Goal: Communication & Community: Answer question/provide support

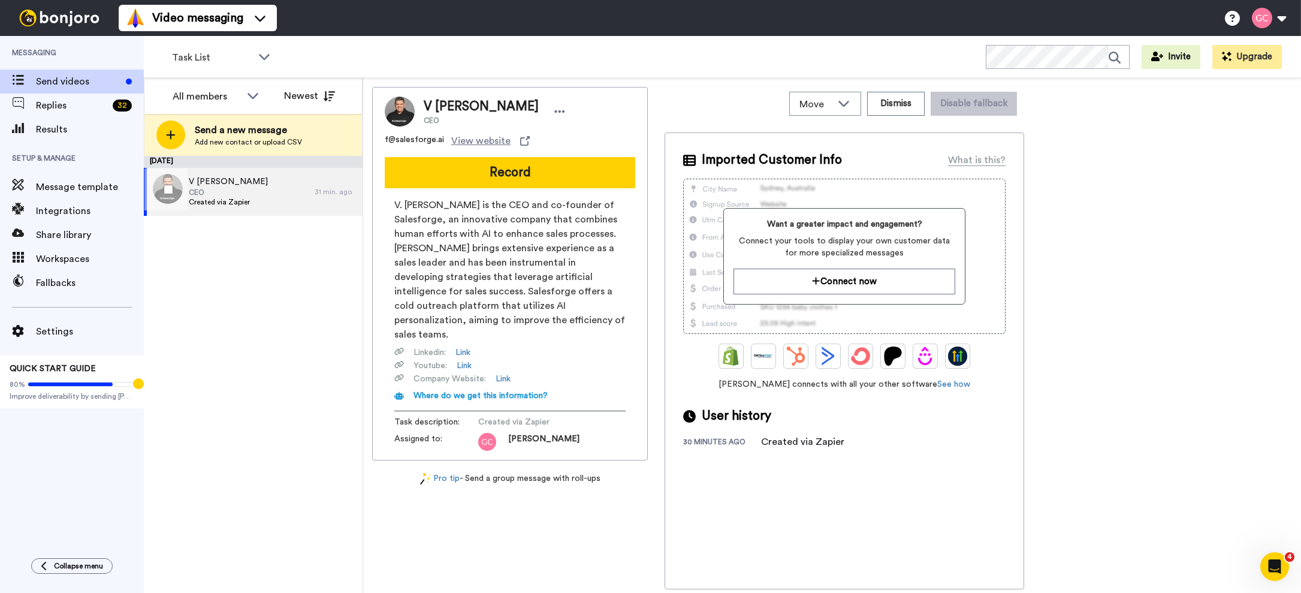
click at [273, 188] on div "V Frank Sondors CEO Created via Zapier" at bounding box center [229, 192] width 171 height 48
click at [75, 99] on span "Replies" at bounding box center [72, 105] width 72 height 14
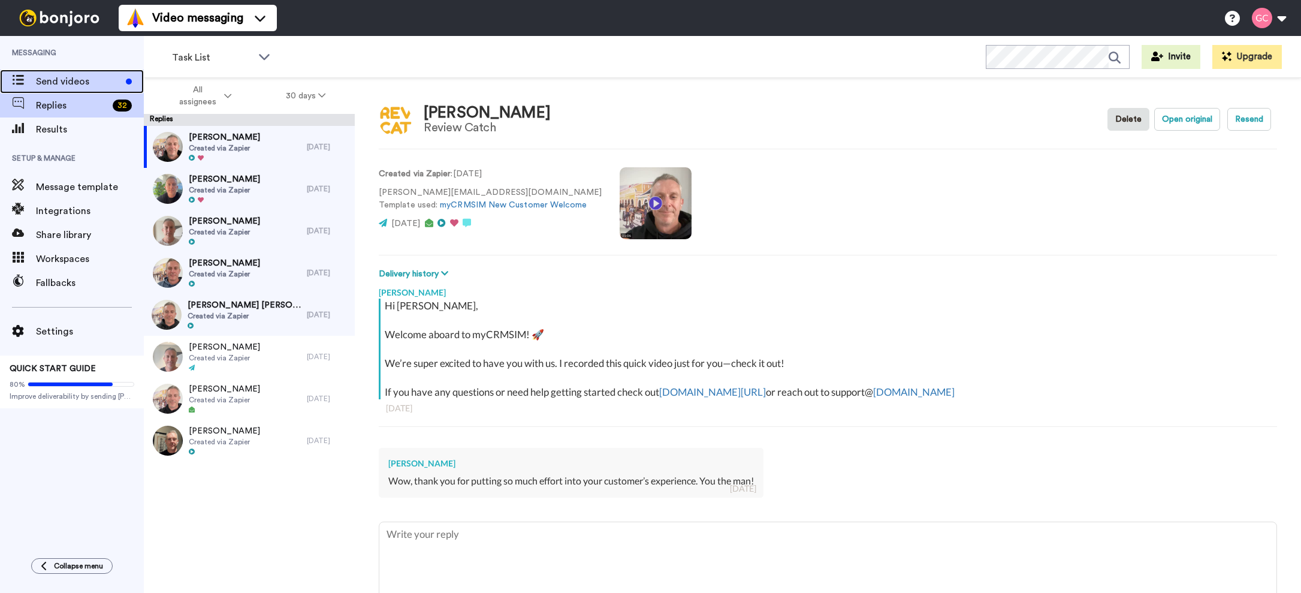
click at [81, 87] on span "Send videos" at bounding box center [78, 81] width 85 height 14
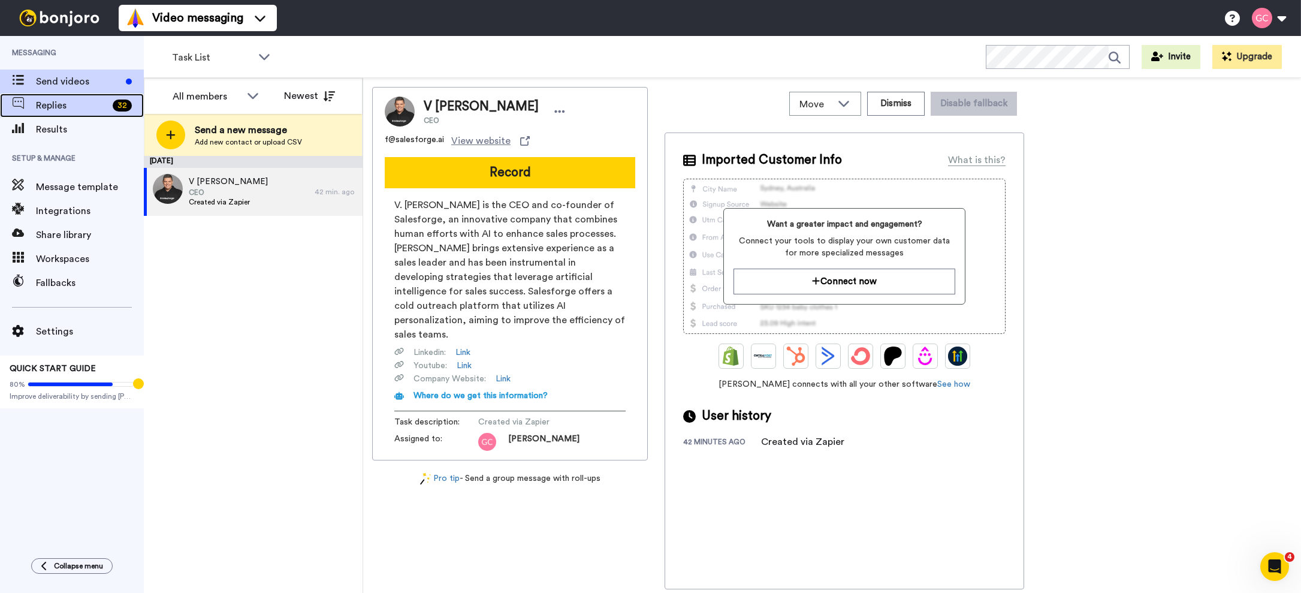
click at [54, 113] on div "Replies 32" at bounding box center [72, 105] width 144 height 24
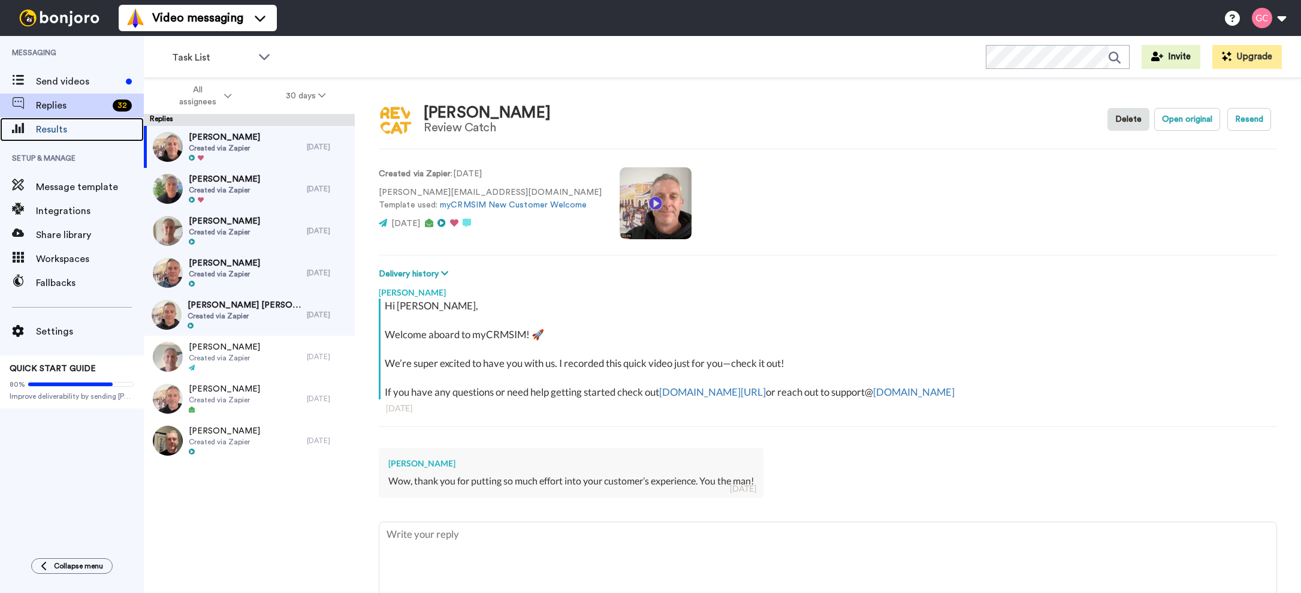
click at [75, 135] on span "Results" at bounding box center [90, 129] width 108 height 14
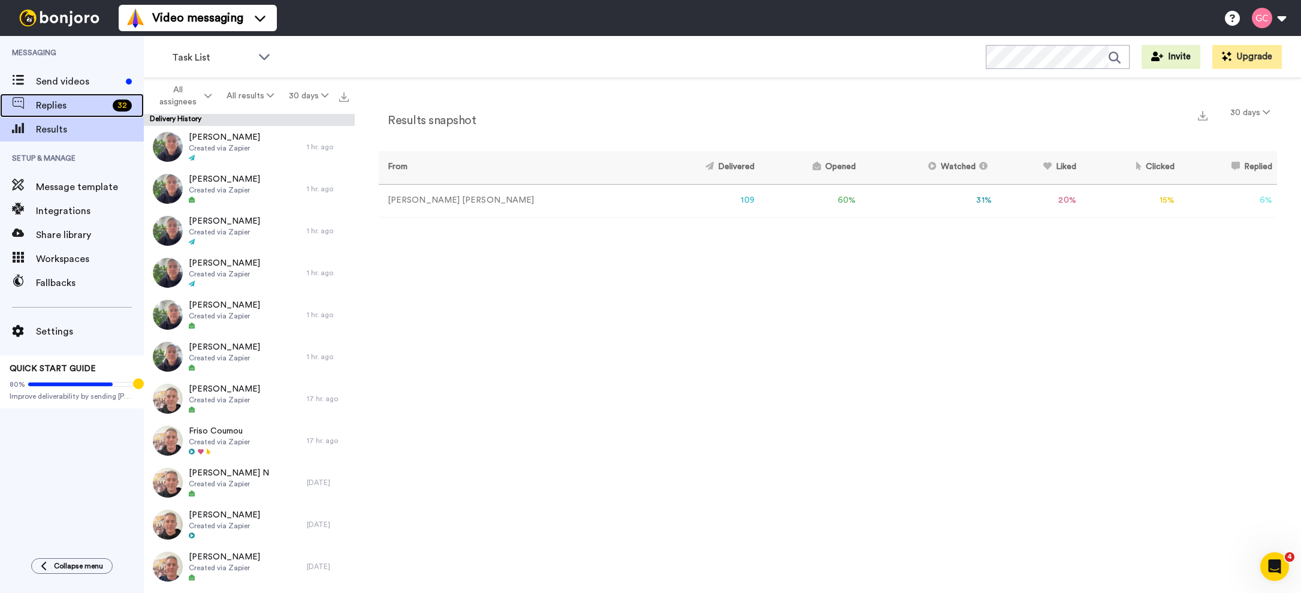
click at [82, 110] on span "Replies" at bounding box center [72, 105] width 72 height 14
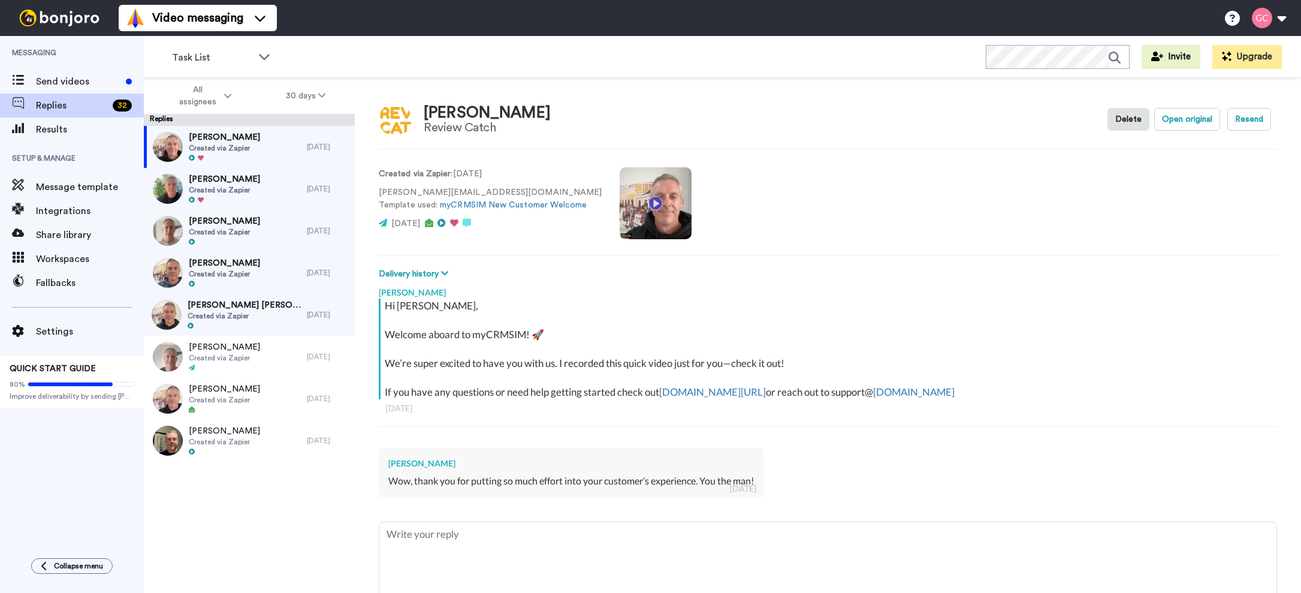
type textarea "x"
